Goal: Transaction & Acquisition: Download file/media

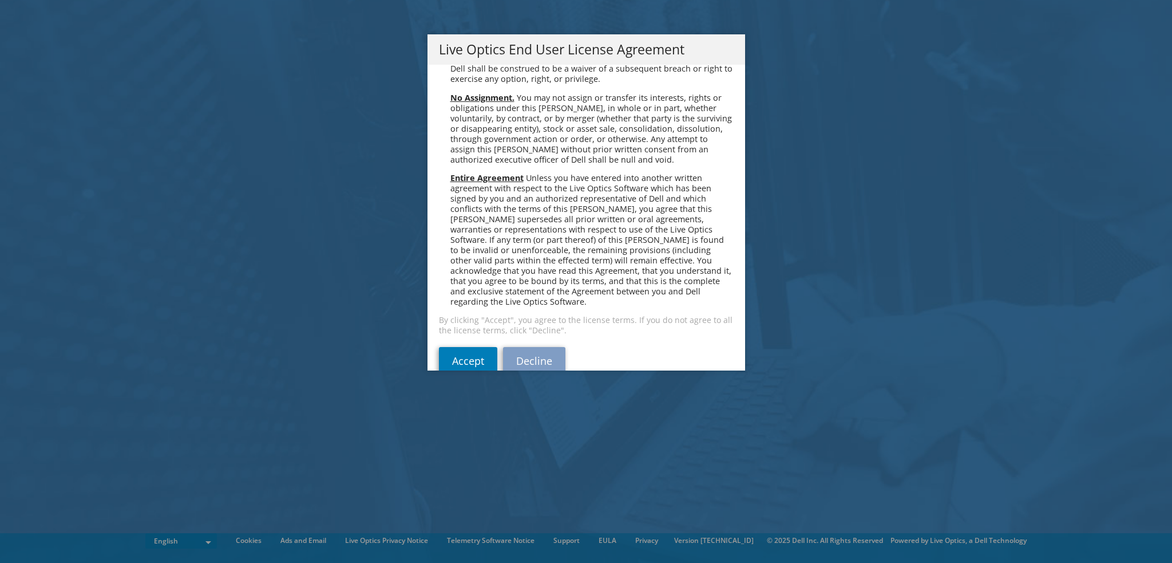
scroll to position [4328, 0]
click at [459, 344] on link "Accept" at bounding box center [468, 357] width 58 height 27
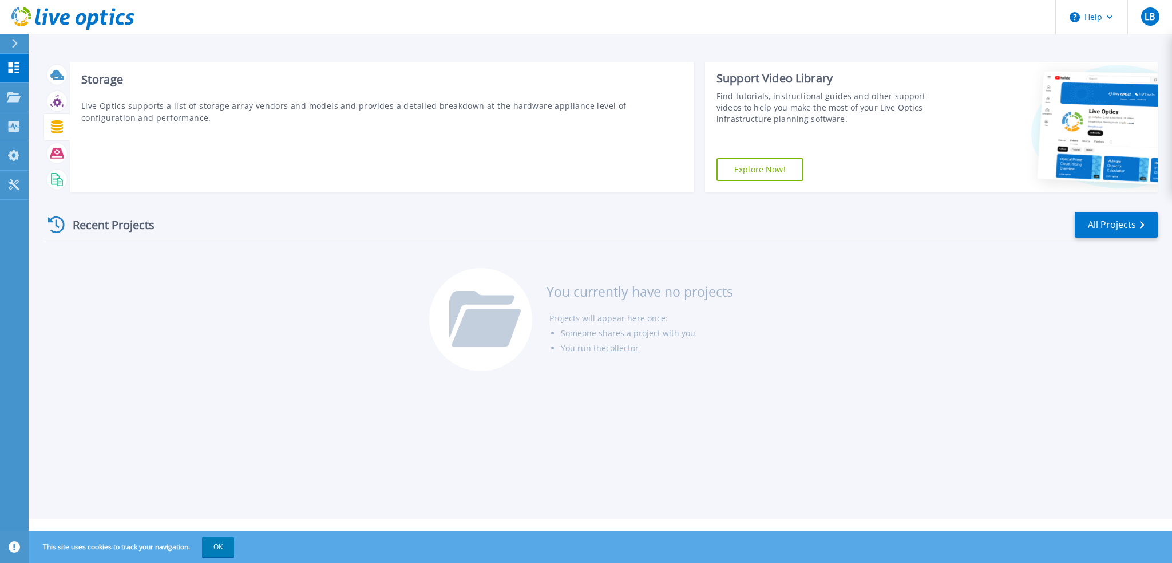
click at [53, 125] on icon at bounding box center [56, 126] width 13 height 13
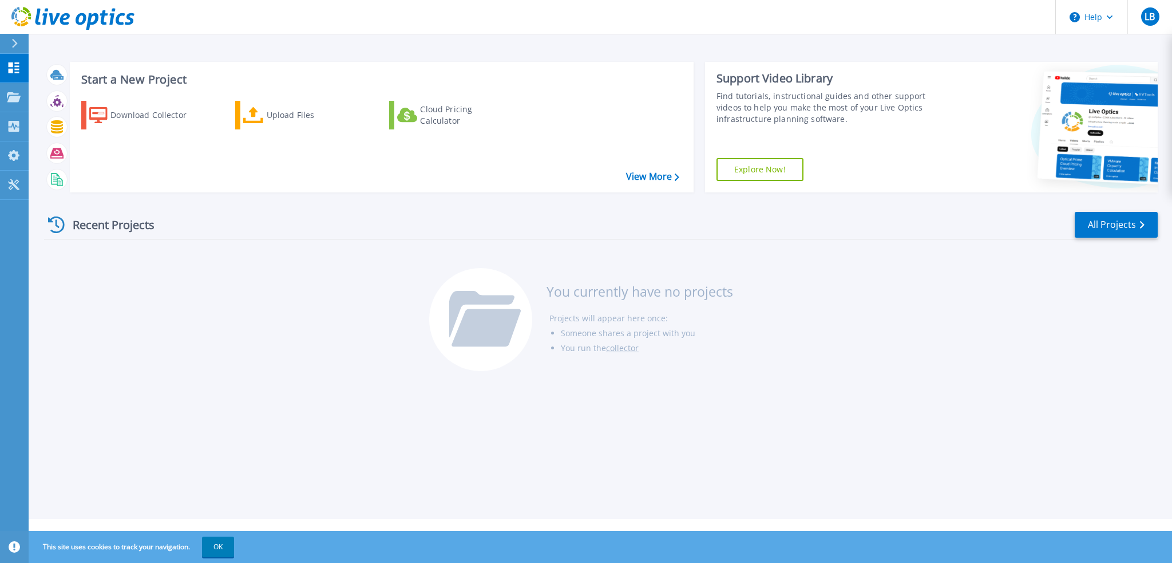
click at [17, 43] on icon at bounding box center [15, 43] width 6 height 9
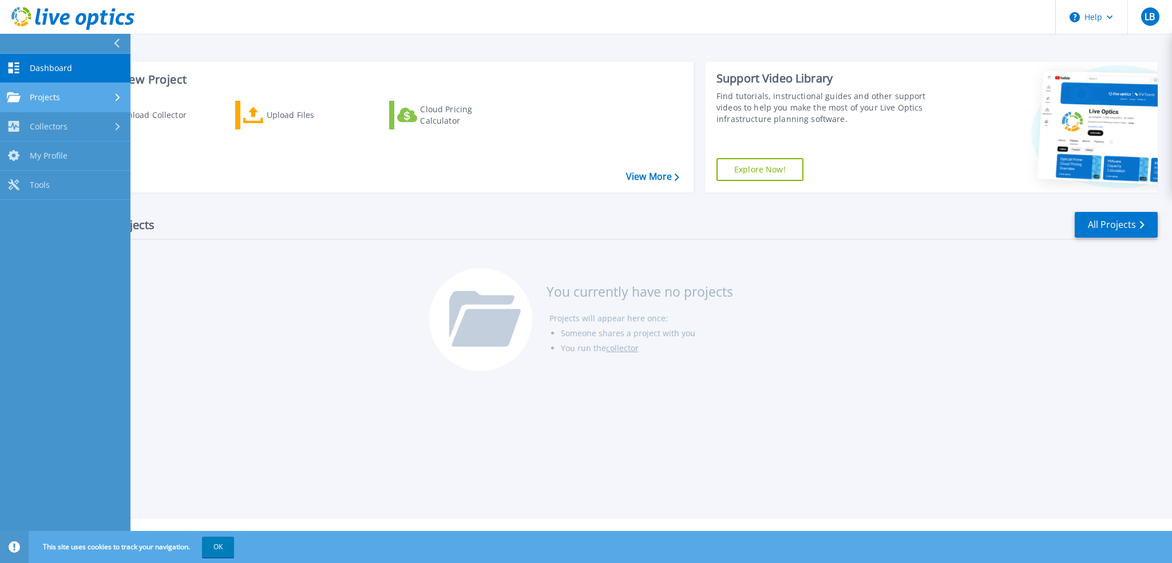
click at [52, 92] on div "Projects" at bounding box center [33, 97] width 53 height 10
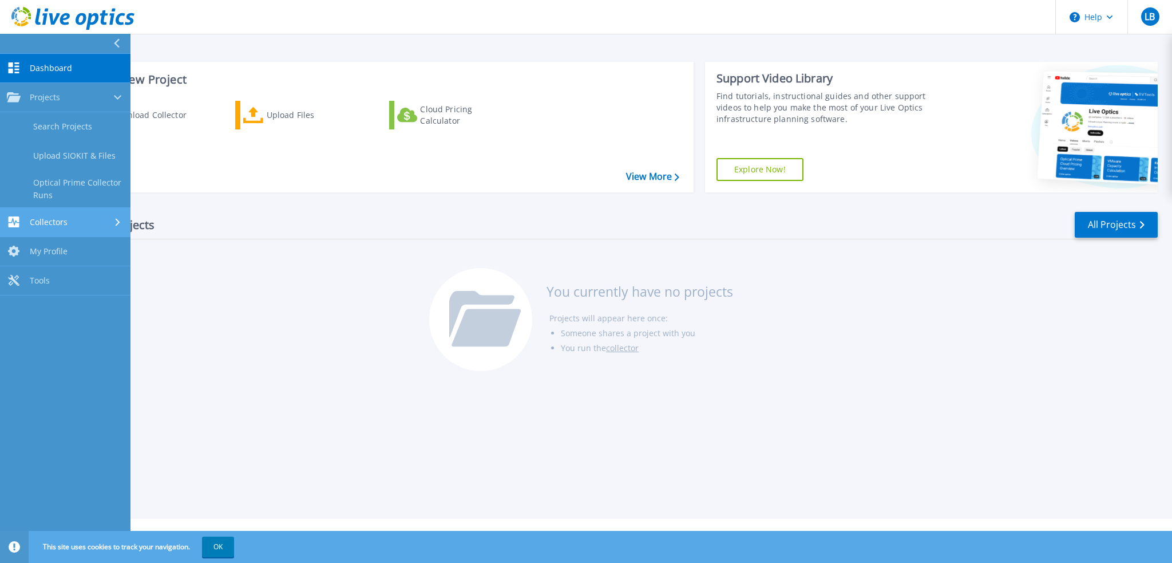
click at [68, 223] on div "Collectors" at bounding box center [65, 221] width 117 height 11
click at [48, 215] on span "My Profile" at bounding box center [49, 214] width 38 height 10
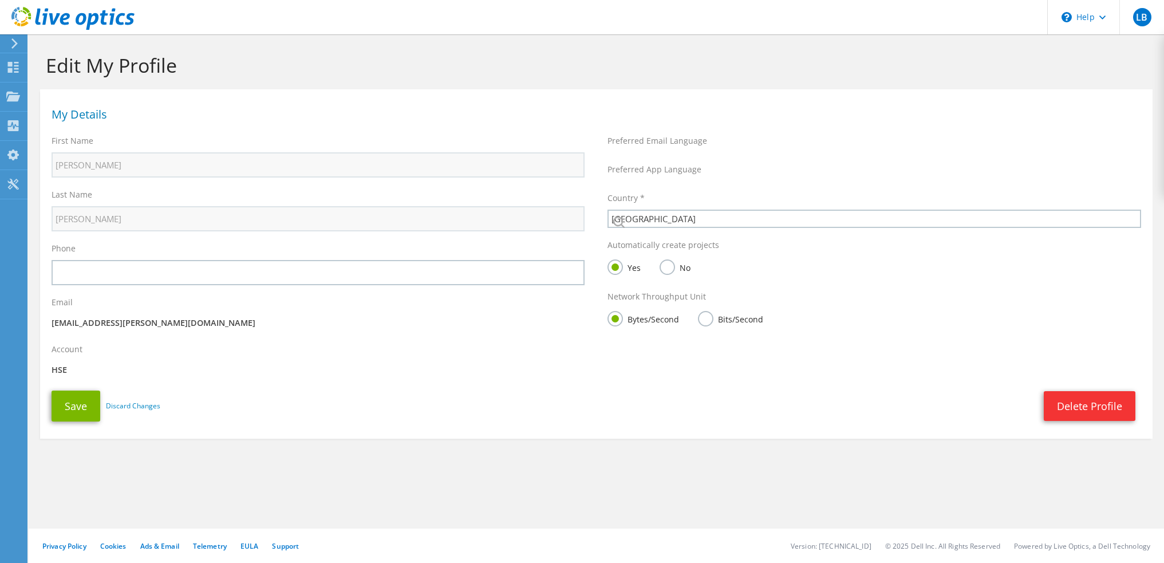
select select "98"
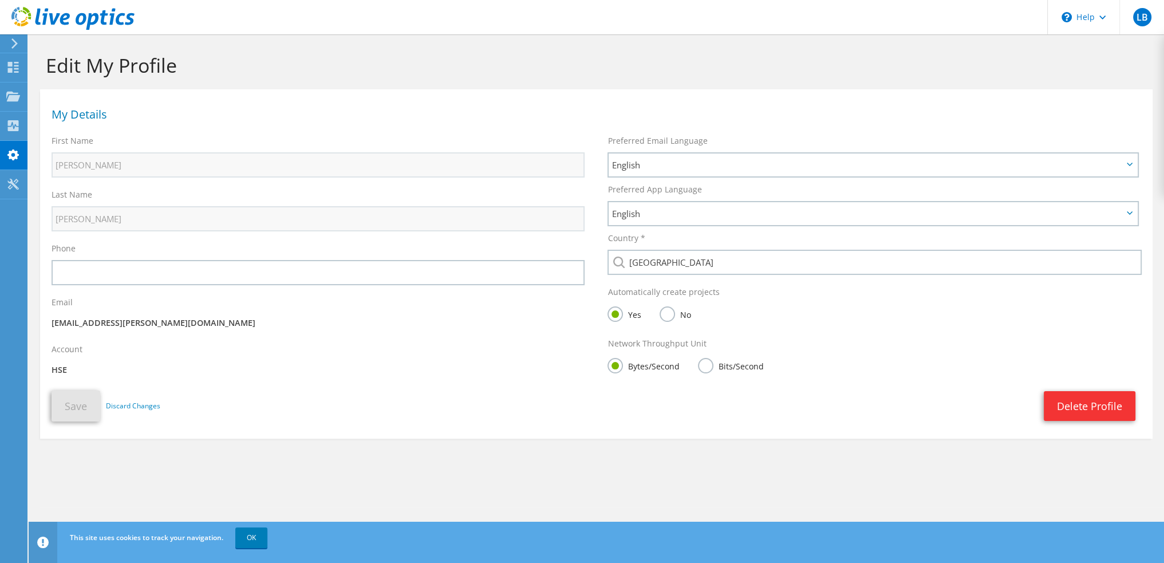
click at [16, 43] on use at bounding box center [14, 43] width 6 height 10
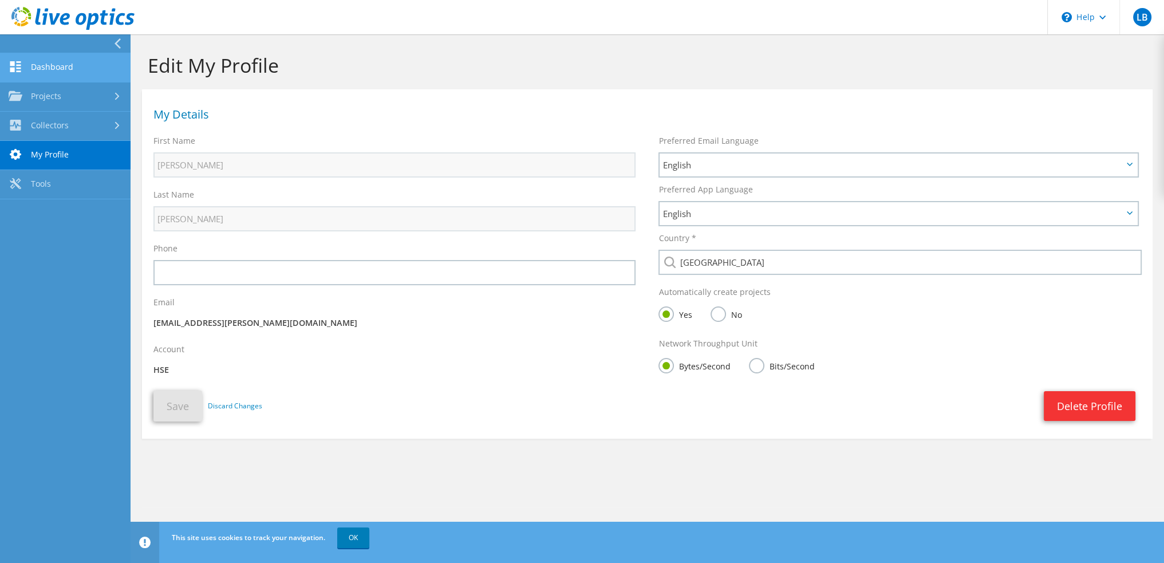
click at [37, 68] on link "Dashboard" at bounding box center [65, 67] width 130 height 29
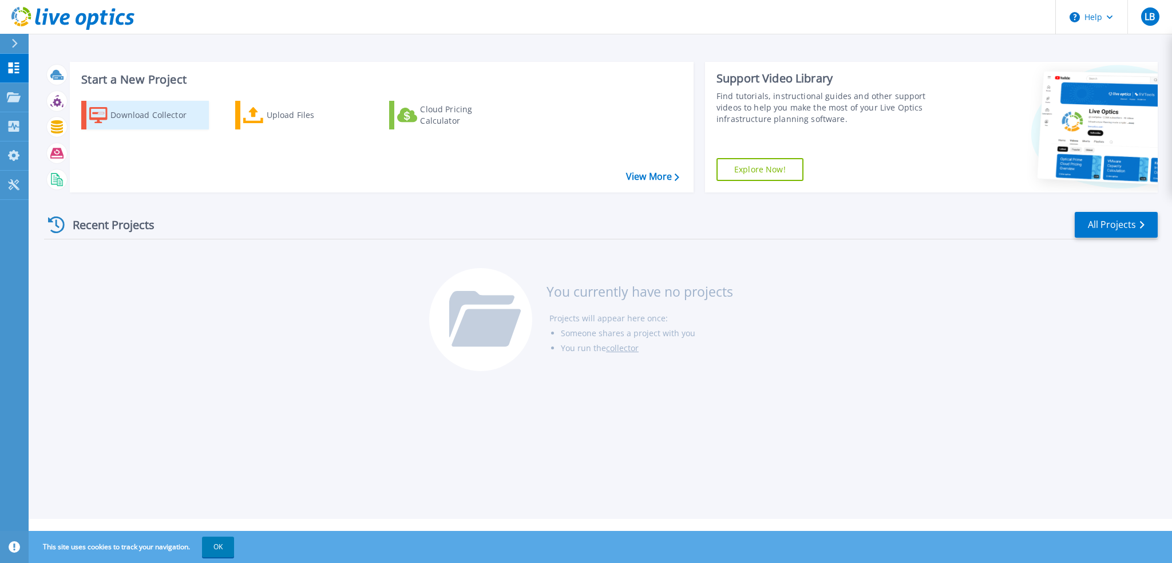
click at [151, 116] on div "Download Collector" at bounding box center [156, 115] width 92 height 23
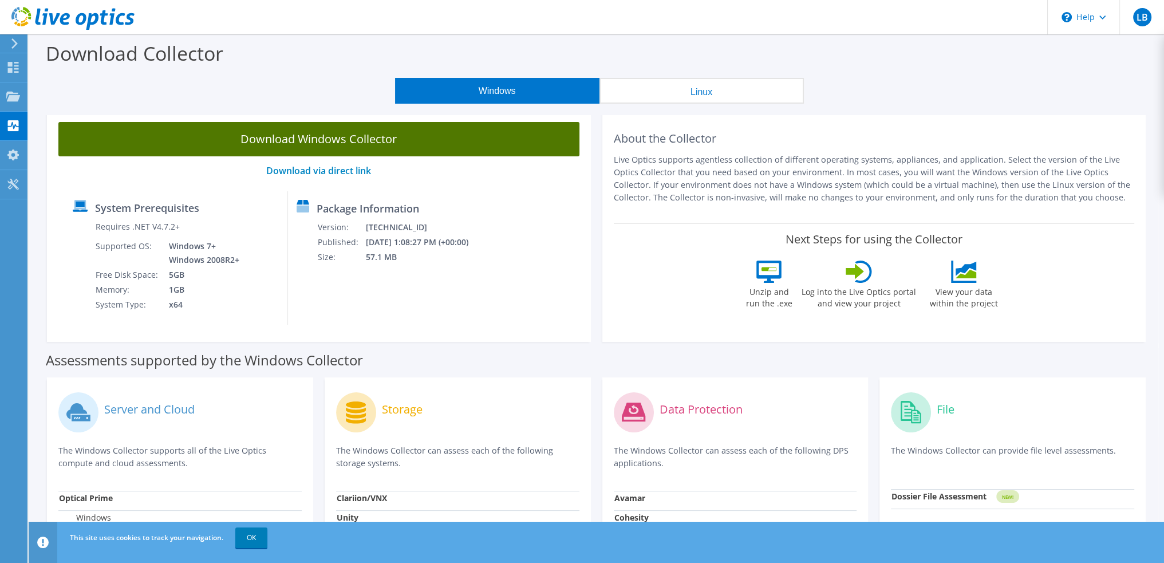
click at [300, 148] on link "Download Windows Collector" at bounding box center [318, 139] width 521 height 34
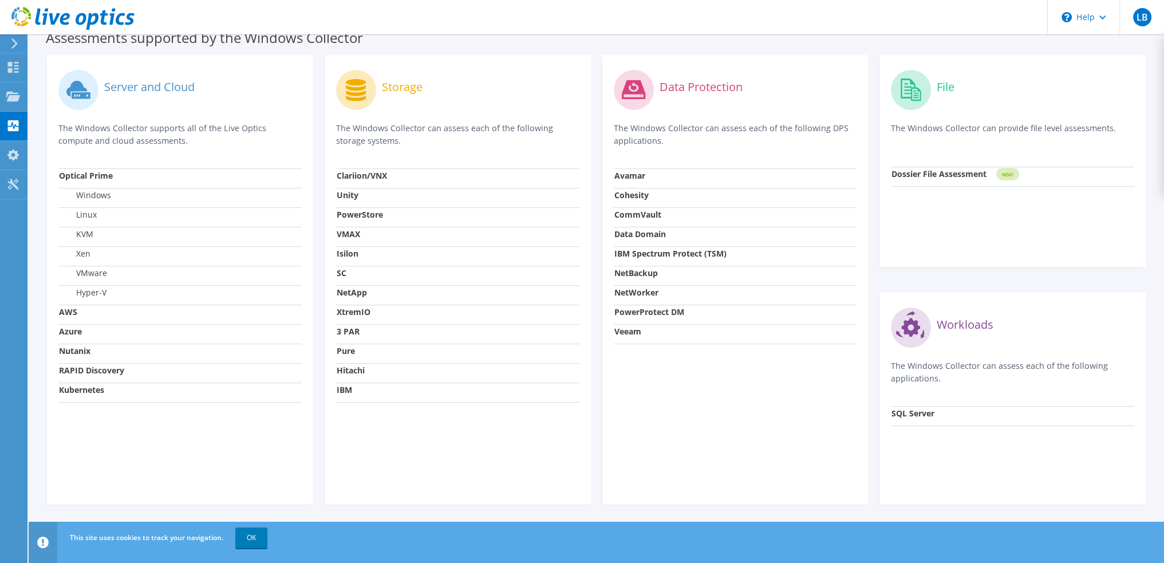
scroll to position [265, 0]
